Goal: Information Seeking & Learning: Learn about a topic

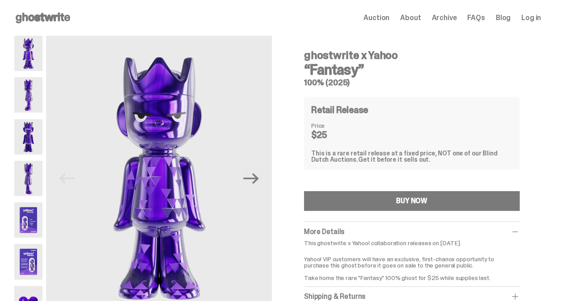
click at [29, 104] on img at bounding box center [28, 94] width 28 height 35
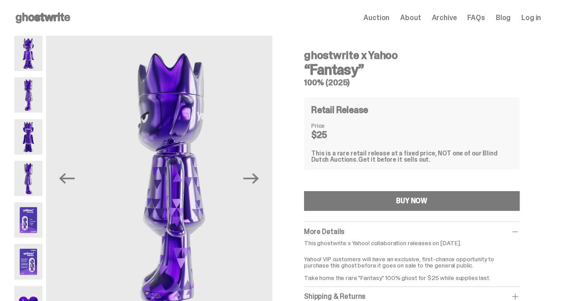
click at [28, 134] on img at bounding box center [28, 136] width 28 height 35
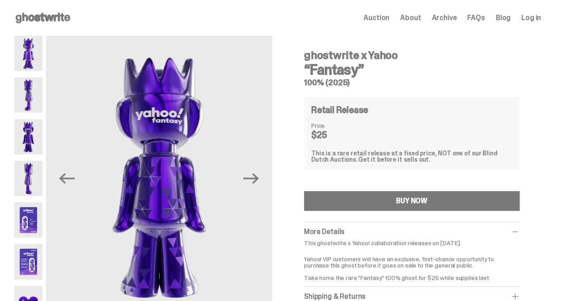
click at [28, 177] on img at bounding box center [28, 178] width 28 height 35
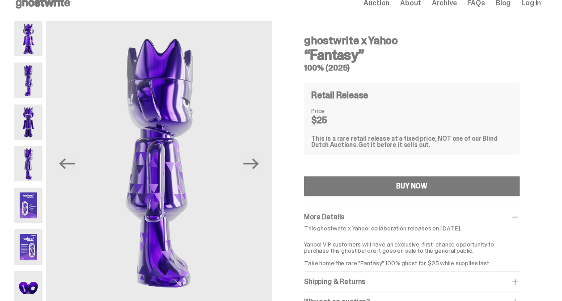
scroll to position [8, 0]
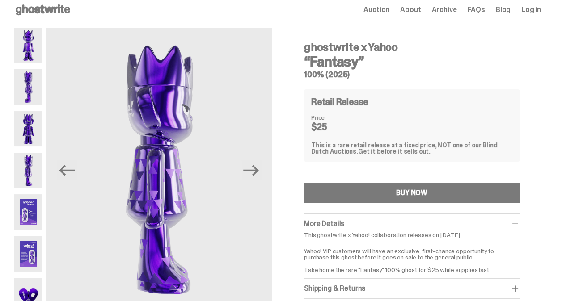
click at [33, 142] on img at bounding box center [28, 128] width 28 height 35
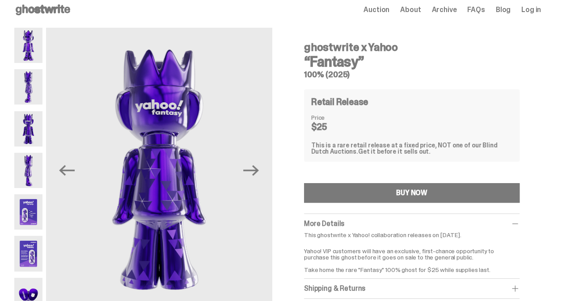
click at [29, 80] on img at bounding box center [28, 86] width 28 height 35
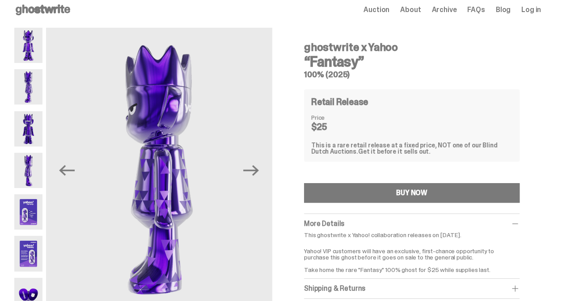
click at [22, 44] on img at bounding box center [28, 45] width 28 height 35
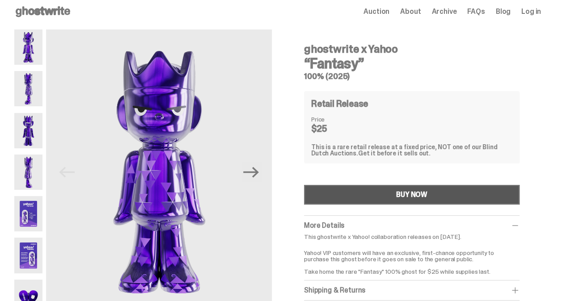
scroll to position [45, 0]
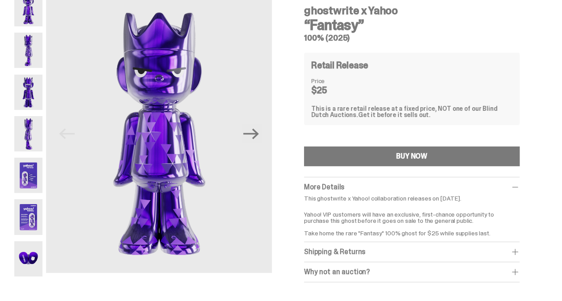
click at [373, 270] on div "Why not an auction?" at bounding box center [412, 272] width 216 height 9
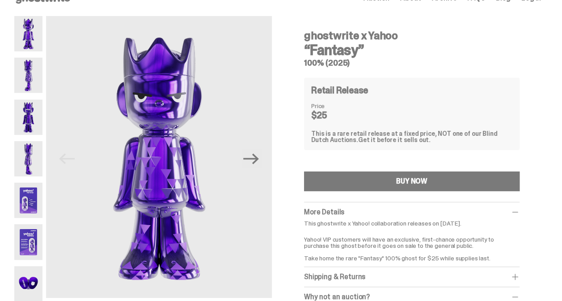
scroll to position [0, 0]
